Goal: Task Accomplishment & Management: Complete application form

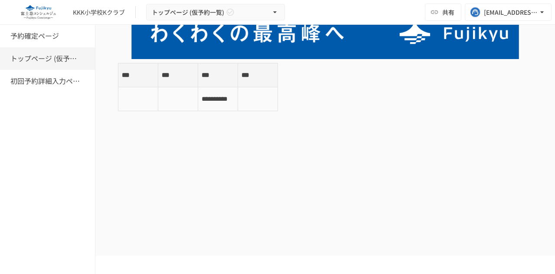
scroll to position [115, 0]
click at [45, 88] on div "初回予約詳細入力ページ" at bounding box center [47, 81] width 95 height 23
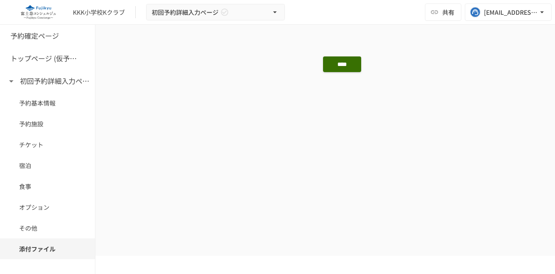
scroll to position [1155, 0]
click at [39, 15] on img at bounding box center [38, 12] width 56 height 14
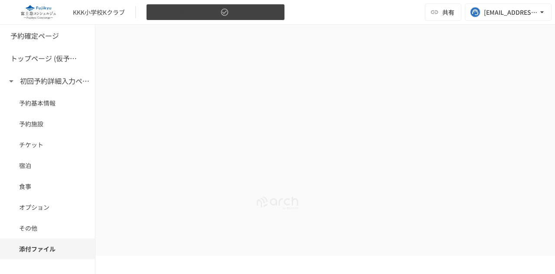
click at [197, 18] on button "初回予約詳細入力ページ" at bounding box center [215, 12] width 139 height 17
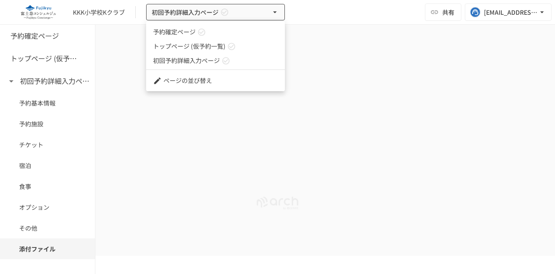
click at [112, 56] on div at bounding box center [277, 137] width 555 height 274
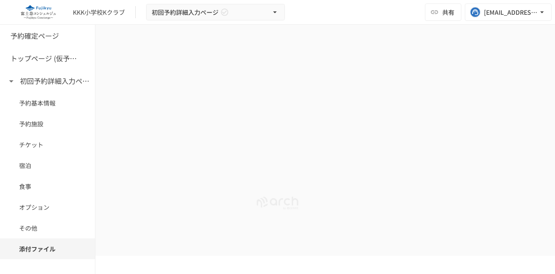
click at [54, 17] on img at bounding box center [38, 12] width 56 height 14
click at [100, 3] on div "KKK小学校Kクラブ 初回予約詳細入力ページ 共有 [EMAIL_ADDRESS][DOMAIN_NAME]" at bounding box center [277, 12] width 555 height 25
click at [99, 9] on div "KKK小学校Kクラブ" at bounding box center [99, 12] width 52 height 9
click at [30, 9] on img at bounding box center [38, 12] width 56 height 14
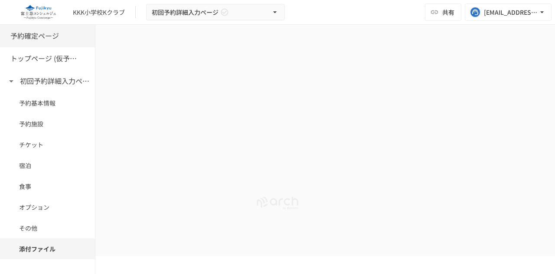
click at [50, 36] on h6 "予約確定ページ" at bounding box center [34, 35] width 49 height 11
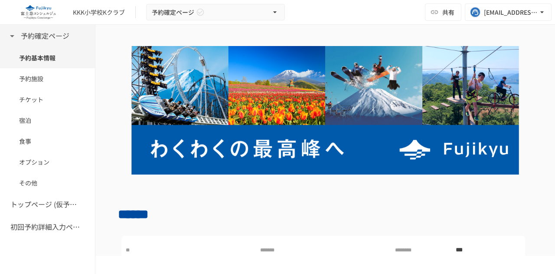
click at [16, 38] on icon at bounding box center [12, 36] width 10 height 10
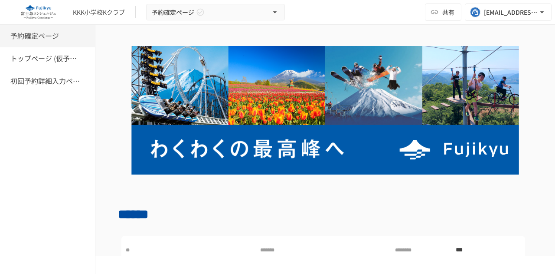
click at [16, 38] on h6 "予約確定ページ" at bounding box center [34, 35] width 49 height 11
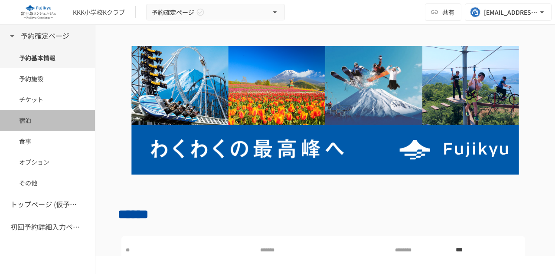
click at [50, 126] on div "宿泊" at bounding box center [47, 120] width 95 height 21
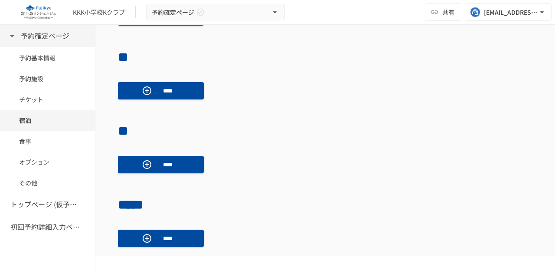
scroll to position [554, 0]
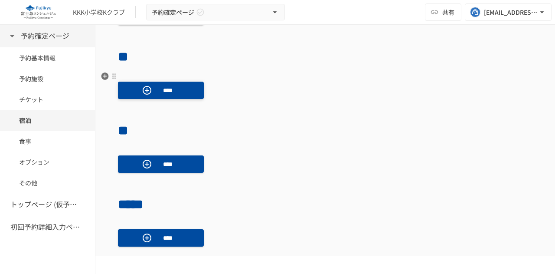
click at [157, 92] on button "****" at bounding box center [161, 90] width 86 height 17
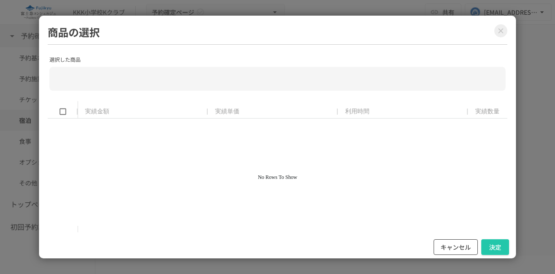
click at [447, 244] on button "キャンセル" at bounding box center [456, 247] width 44 height 16
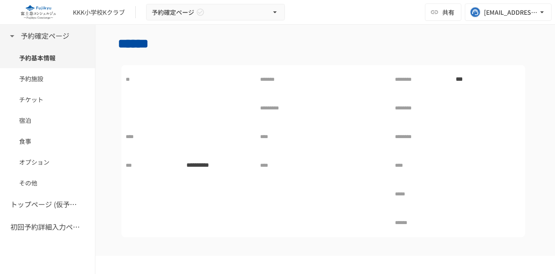
scroll to position [171, 0]
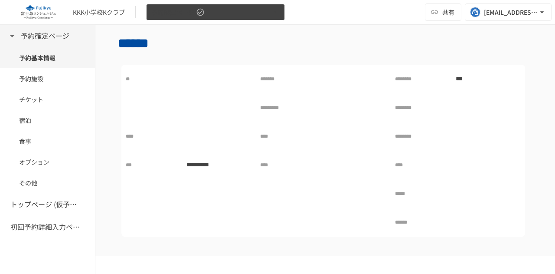
click at [256, 15] on button "予約確定ページ" at bounding box center [215, 12] width 139 height 17
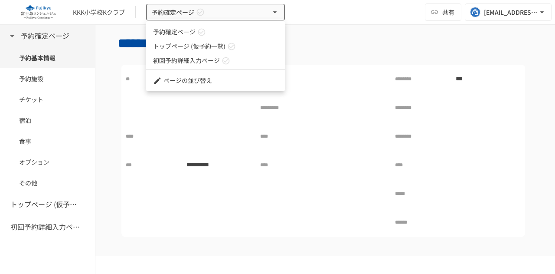
click at [327, 40] on div at bounding box center [277, 137] width 555 height 274
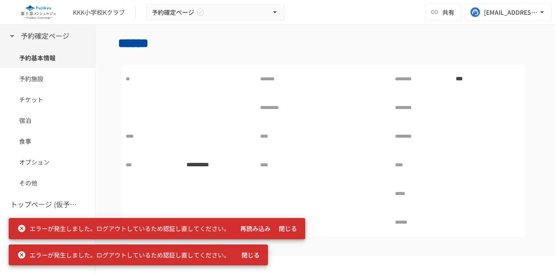
click at [256, 229] on button "再読み込み" at bounding box center [255, 228] width 37 height 16
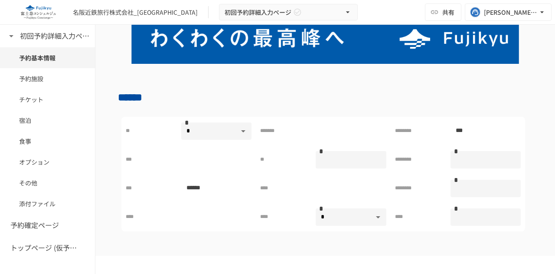
scroll to position [115, 0]
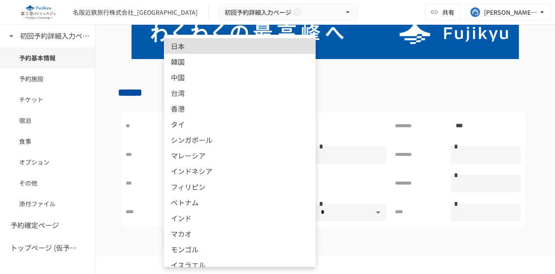
click at [212, 126] on body "**********" at bounding box center [277, 127] width 555 height 255
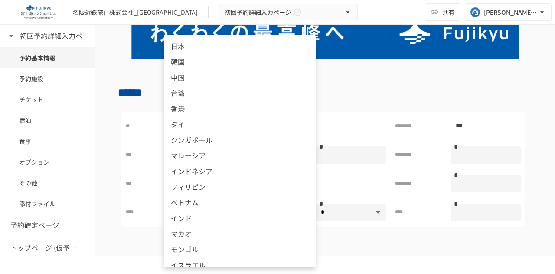
click at [427, 91] on div at bounding box center [277, 137] width 555 height 274
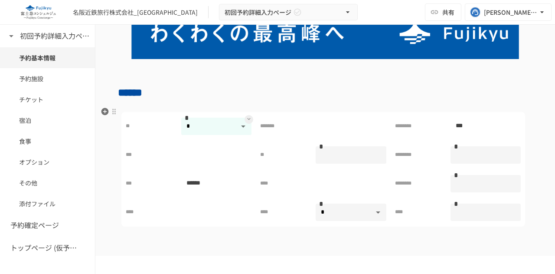
click at [219, 123] on body "**********" at bounding box center [277, 127] width 555 height 255
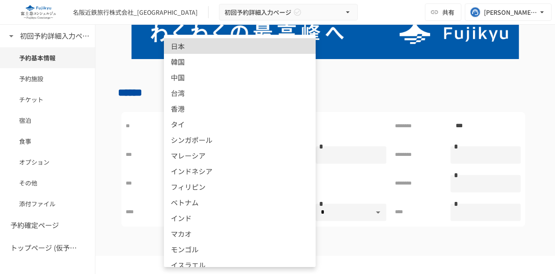
click at [218, 52] on li "日本" at bounding box center [240, 46] width 152 height 16
type input "*"
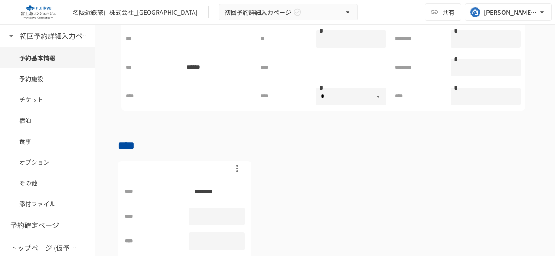
scroll to position [347, 0]
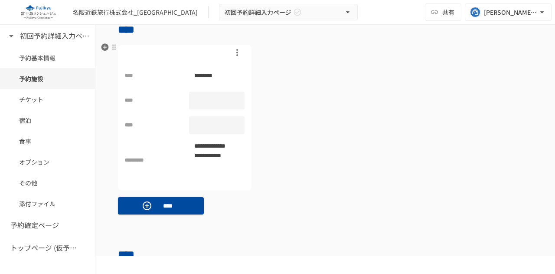
click at [235, 99] on div at bounding box center [217, 101] width 56 height 18
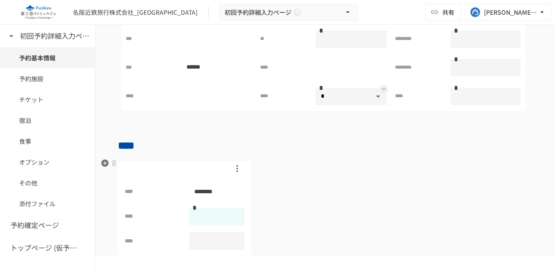
scroll to position [115, 0]
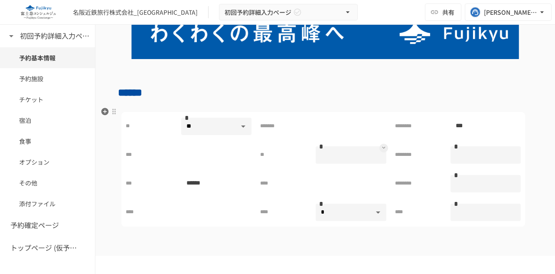
click at [323, 159] on input "text" at bounding box center [351, 155] width 70 height 16
click at [358, 154] on input "text" at bounding box center [351, 155] width 70 height 16
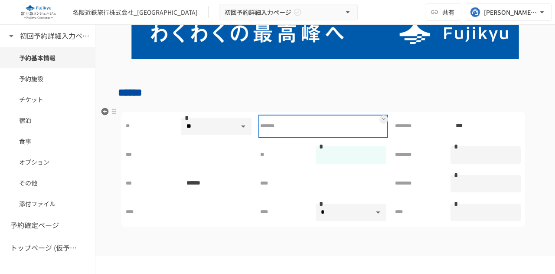
click at [356, 132] on div at bounding box center [351, 126] width 70 height 17
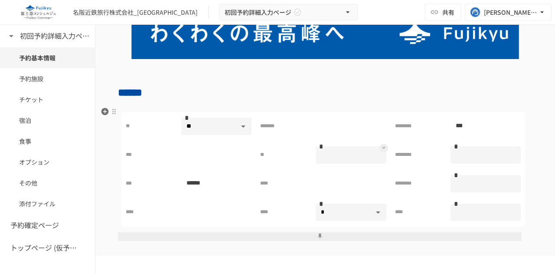
click at [348, 162] on div "** *" at bounding box center [323, 155] width 134 height 28
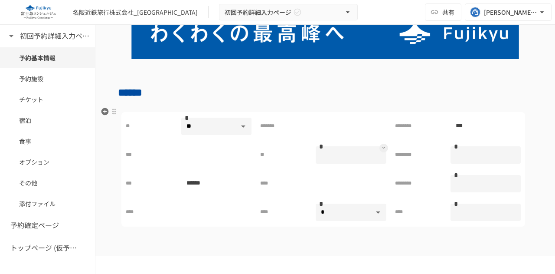
click at [346, 152] on input "text" at bounding box center [351, 155] width 70 height 16
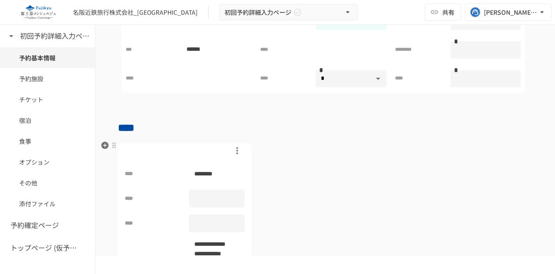
scroll to position [133, 0]
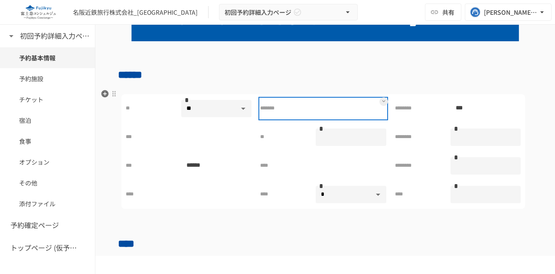
click at [330, 107] on div at bounding box center [351, 108] width 70 height 17
click at [330, 108] on div at bounding box center [351, 108] width 70 height 17
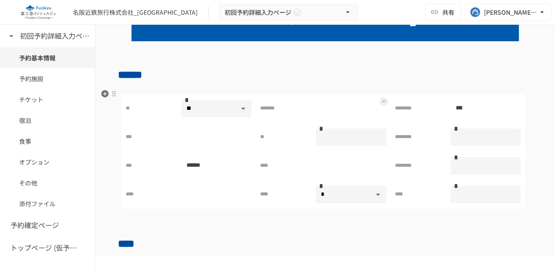
click at [382, 99] on icon at bounding box center [383, 100] width 3 height 3
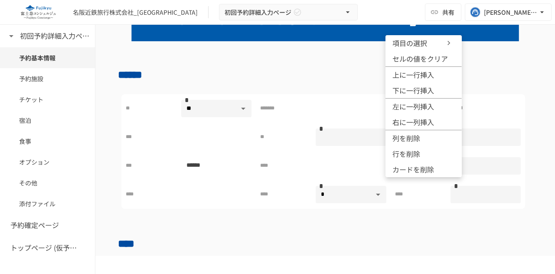
click at [312, 107] on div at bounding box center [277, 137] width 555 height 274
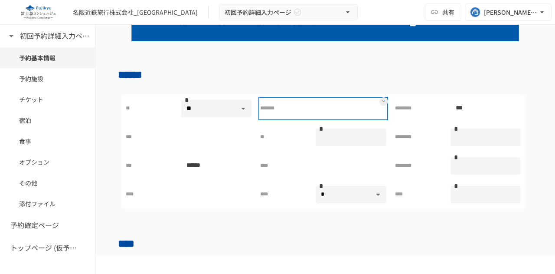
click at [312, 107] on div "*******" at bounding box center [323, 108] width 126 height 20
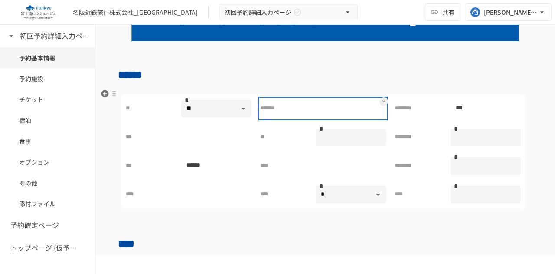
click at [316, 103] on p at bounding box center [321, 108] width 10 height 11
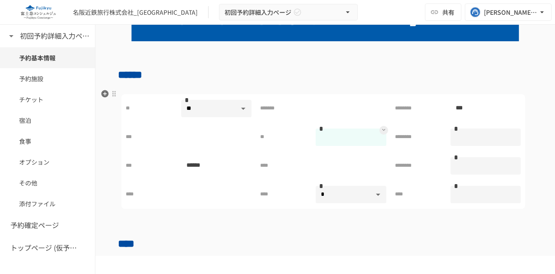
click at [333, 130] on input "text" at bounding box center [351, 137] width 70 height 16
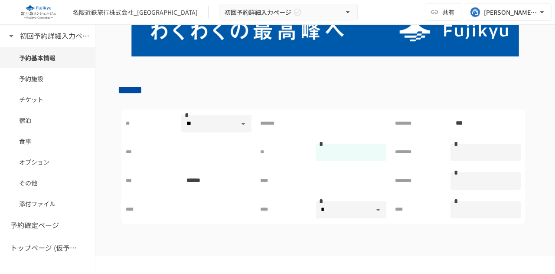
scroll to position [115, 0]
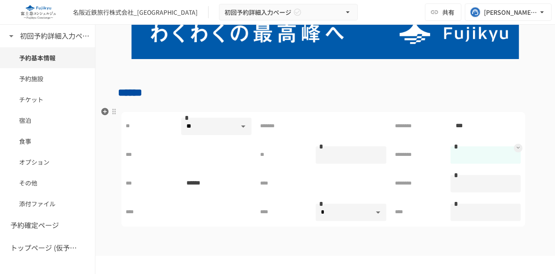
click at [476, 151] on input "*" at bounding box center [486, 155] width 70 height 16
click at [524, 140] on button at bounding box center [528, 168] width 9 height 121
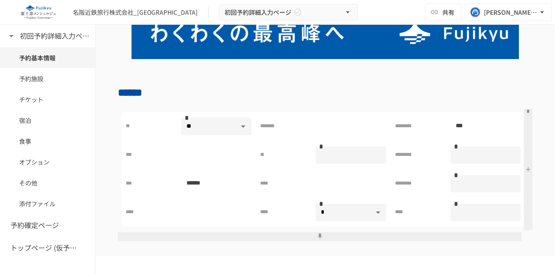
click at [524, 175] on button at bounding box center [528, 168] width 9 height 121
click at [357, 232] on button at bounding box center [320, 236] width 404 height 9
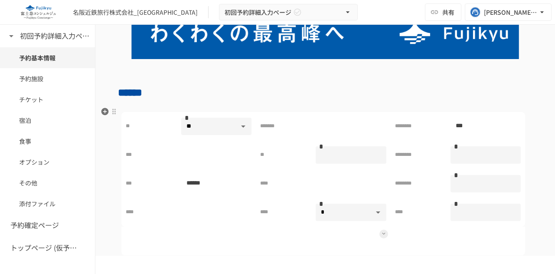
click at [357, 232] on div at bounding box center [351, 240] width 70 height 17
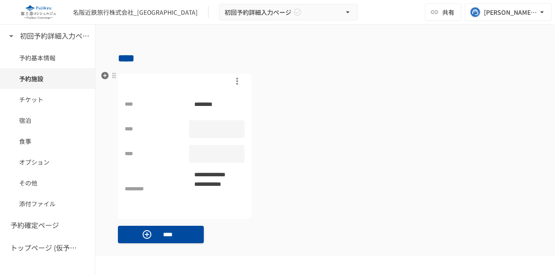
scroll to position [231, 0]
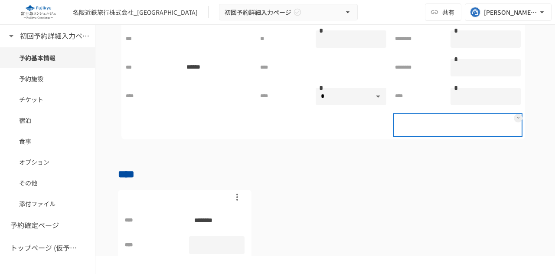
click at [408, 129] on div at bounding box center [418, 124] width 47 height 17
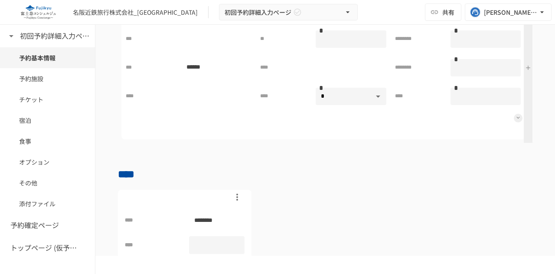
click at [517, 116] on icon at bounding box center [518, 117] width 3 height 3
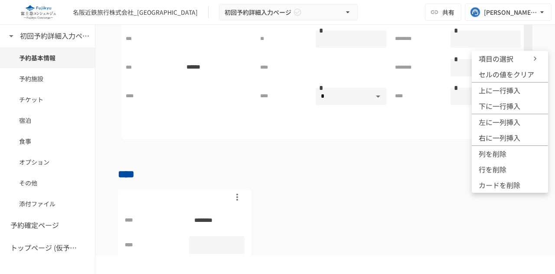
click at [317, 192] on div at bounding box center [277, 137] width 555 height 274
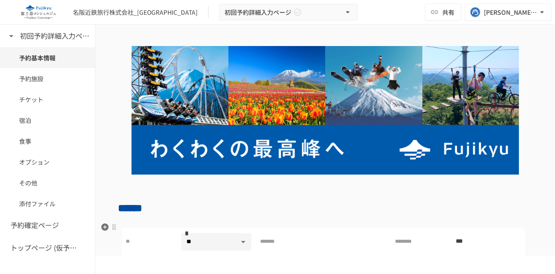
scroll to position [0, 0]
click at [482, 14] on button "[EMAIL_ADDRESS][DOMAIN_NAME]" at bounding box center [508, 11] width 87 height 17
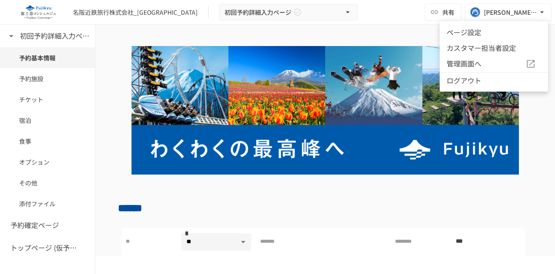
click at [252, 193] on div at bounding box center [277, 137] width 555 height 274
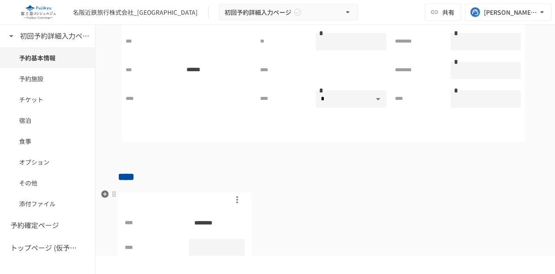
scroll to position [231, 0]
click at [238, 196] on icon "button" at bounding box center [237, 197] width 10 height 10
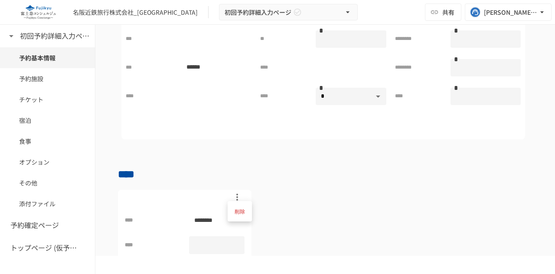
click at [271, 180] on div at bounding box center [277, 137] width 555 height 274
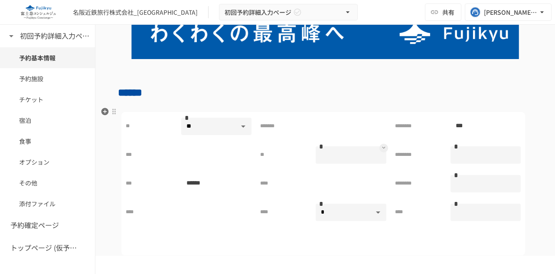
scroll to position [0, 0]
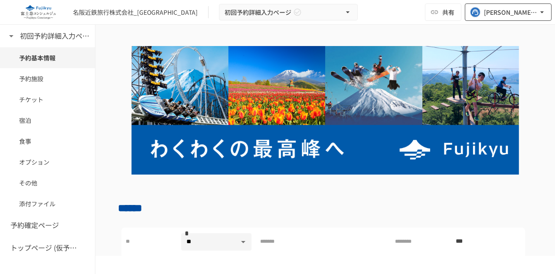
click at [521, 18] on button "[EMAIL_ADDRESS][DOMAIN_NAME]" at bounding box center [508, 11] width 87 height 17
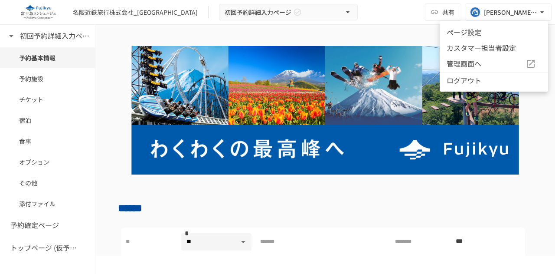
click at [442, 179] on div at bounding box center [277, 137] width 555 height 274
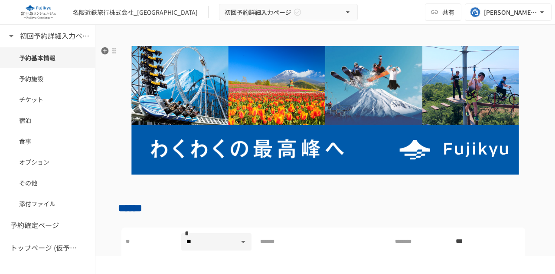
click at [439, 136] on img at bounding box center [325, 110] width 415 height 128
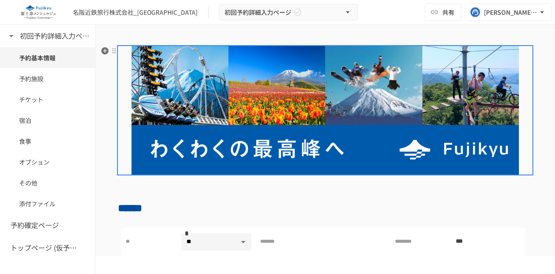
scroll to position [231, 0]
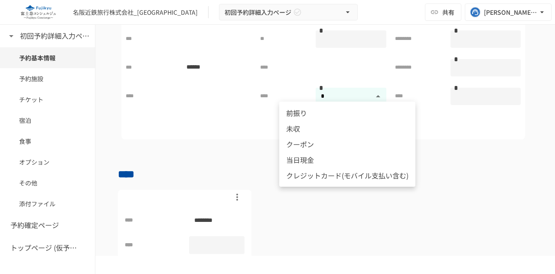
click at [376, 100] on body "**********" at bounding box center [277, 127] width 555 height 255
click at [511, 150] on div at bounding box center [277, 137] width 555 height 274
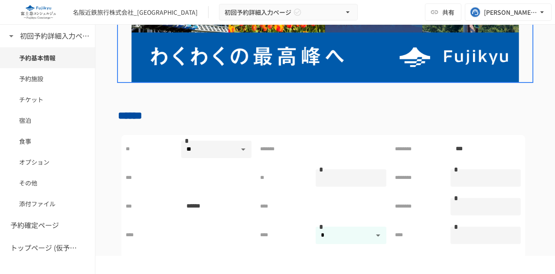
scroll to position [127, 0]
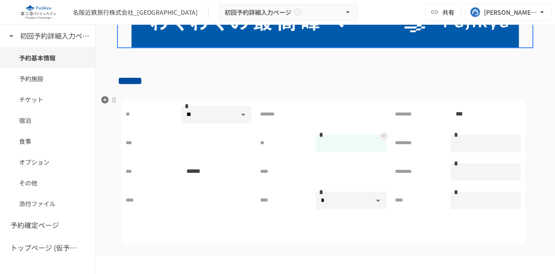
click at [316, 137] on input "text" at bounding box center [351, 143] width 70 height 16
click at [347, 124] on div "*******" at bounding box center [323, 115] width 134 height 28
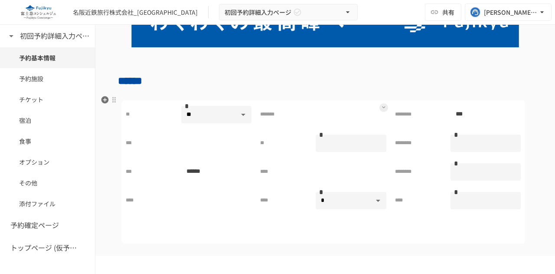
click at [347, 124] on div "*******" at bounding box center [323, 115] width 134 height 28
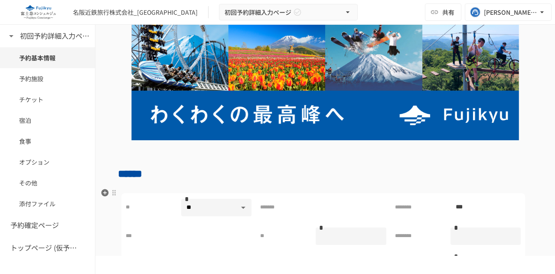
scroll to position [41, 0]
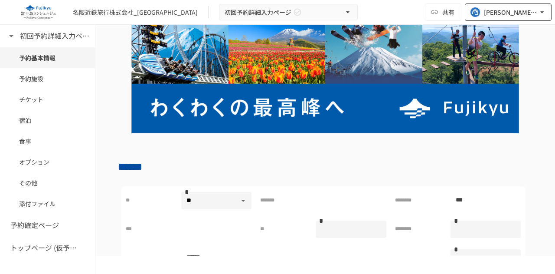
click at [513, 12] on div "[EMAIL_ADDRESS][DOMAIN_NAME]" at bounding box center [511, 12] width 54 height 11
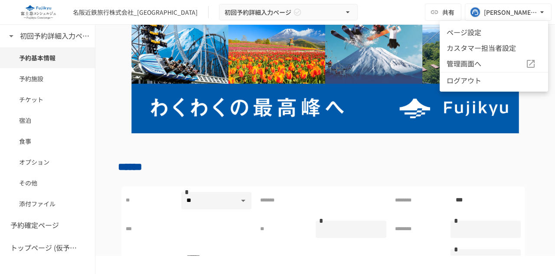
click at [474, 81] on li "ログアウト" at bounding box center [494, 80] width 108 height 16
